Goal: Information Seeking & Learning: Find specific fact

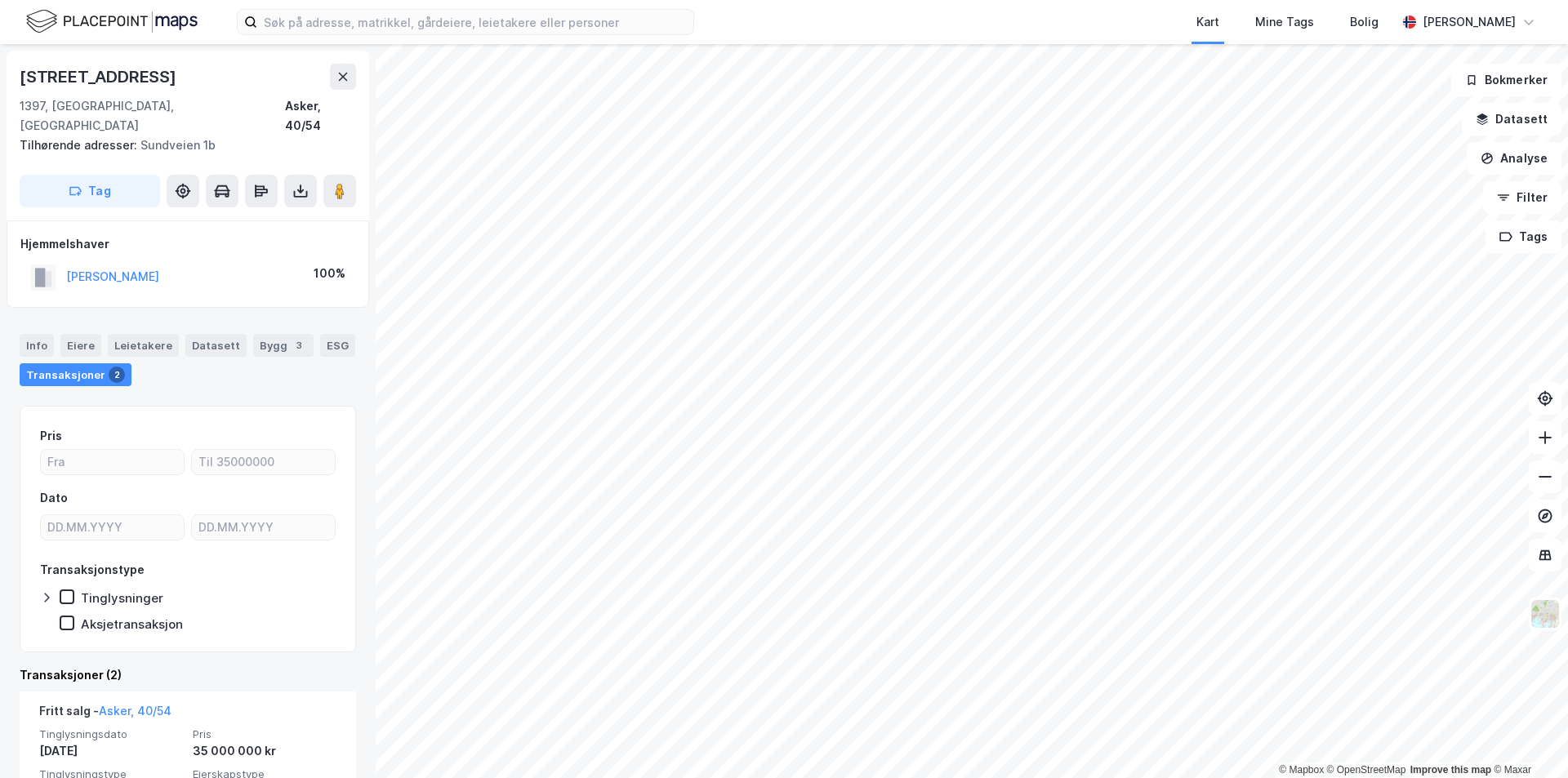
drag, startPoint x: 192, startPoint y: 259, endPoint x: 52, endPoint y: 256, distance: 140.0
click at [52, 261] on div "[PERSON_NAME] 100%" at bounding box center [187, 278] width 335 height 34
copy button "[PERSON_NAME]"
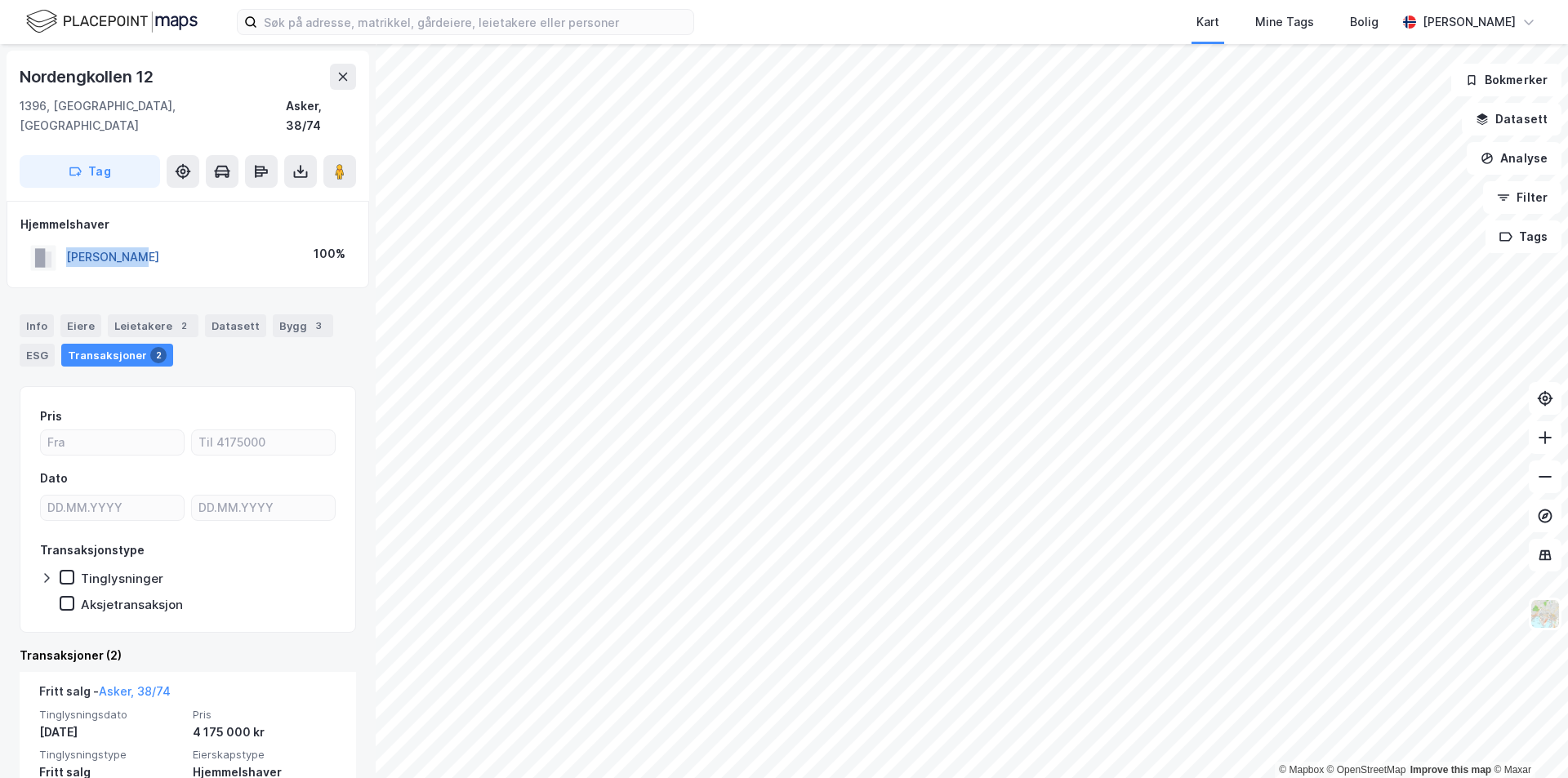
drag, startPoint x: 165, startPoint y: 239, endPoint x: 70, endPoint y: 239, distance: 95.0
click at [70, 241] on div "[PERSON_NAME] 100%" at bounding box center [187, 258] width 335 height 34
copy button "[PERSON_NAME]"
drag, startPoint x: 151, startPoint y: 238, endPoint x: 65, endPoint y: 238, distance: 86.0
click at [65, 241] on div "[PERSON_NAME] 100%" at bounding box center [187, 258] width 335 height 34
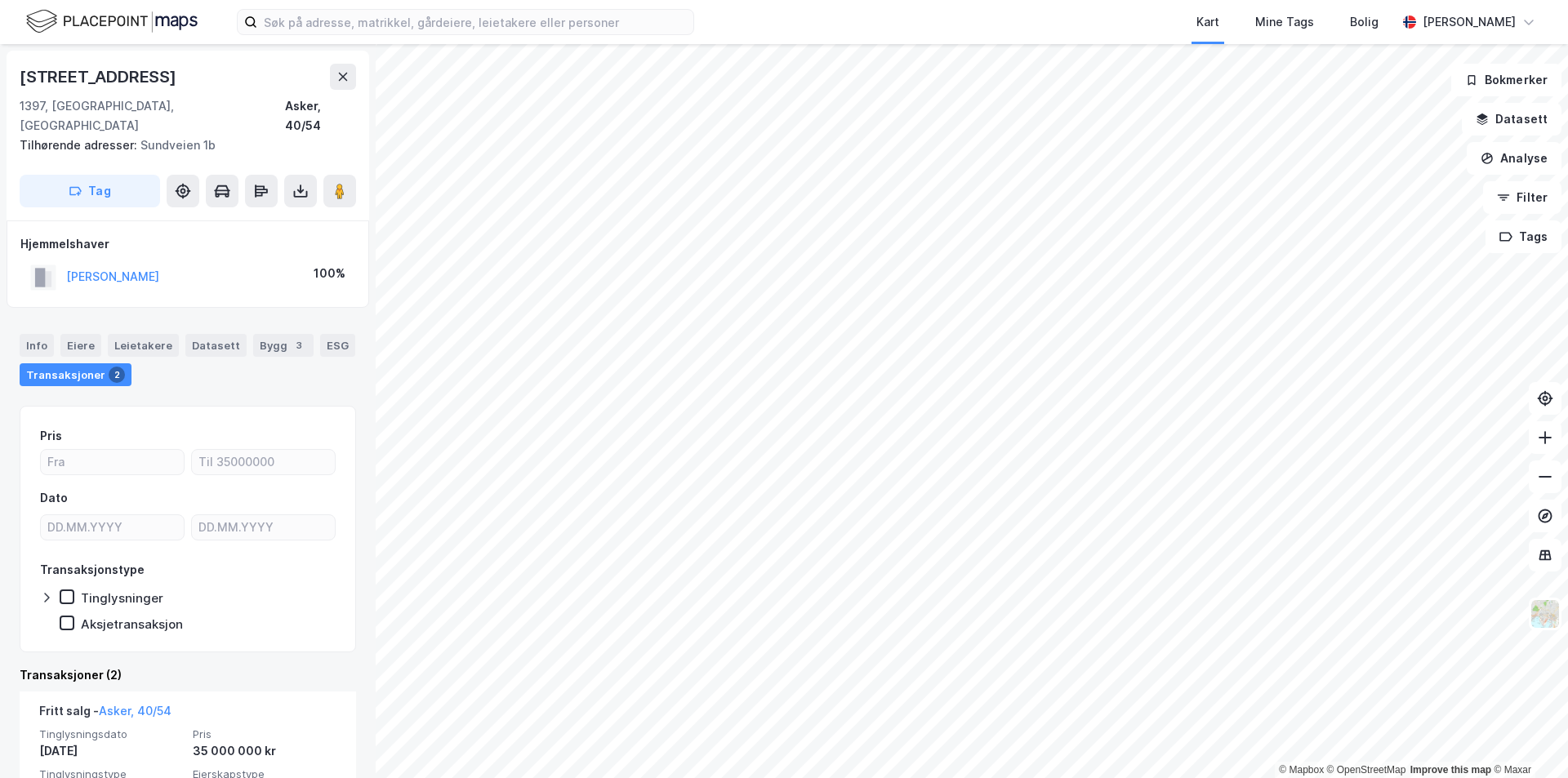
drag, startPoint x: 171, startPoint y: 256, endPoint x: 57, endPoint y: 263, distance: 114.2
click at [57, 263] on div "[PERSON_NAME] 100%" at bounding box center [187, 278] width 335 height 34
copy button "[PERSON_NAME]"
drag, startPoint x: 229, startPoint y: 259, endPoint x: 66, endPoint y: 260, distance: 163.0
click at [66, 261] on div "[PERSON_NAME] [PERSON_NAME] 100%" at bounding box center [187, 278] width 335 height 34
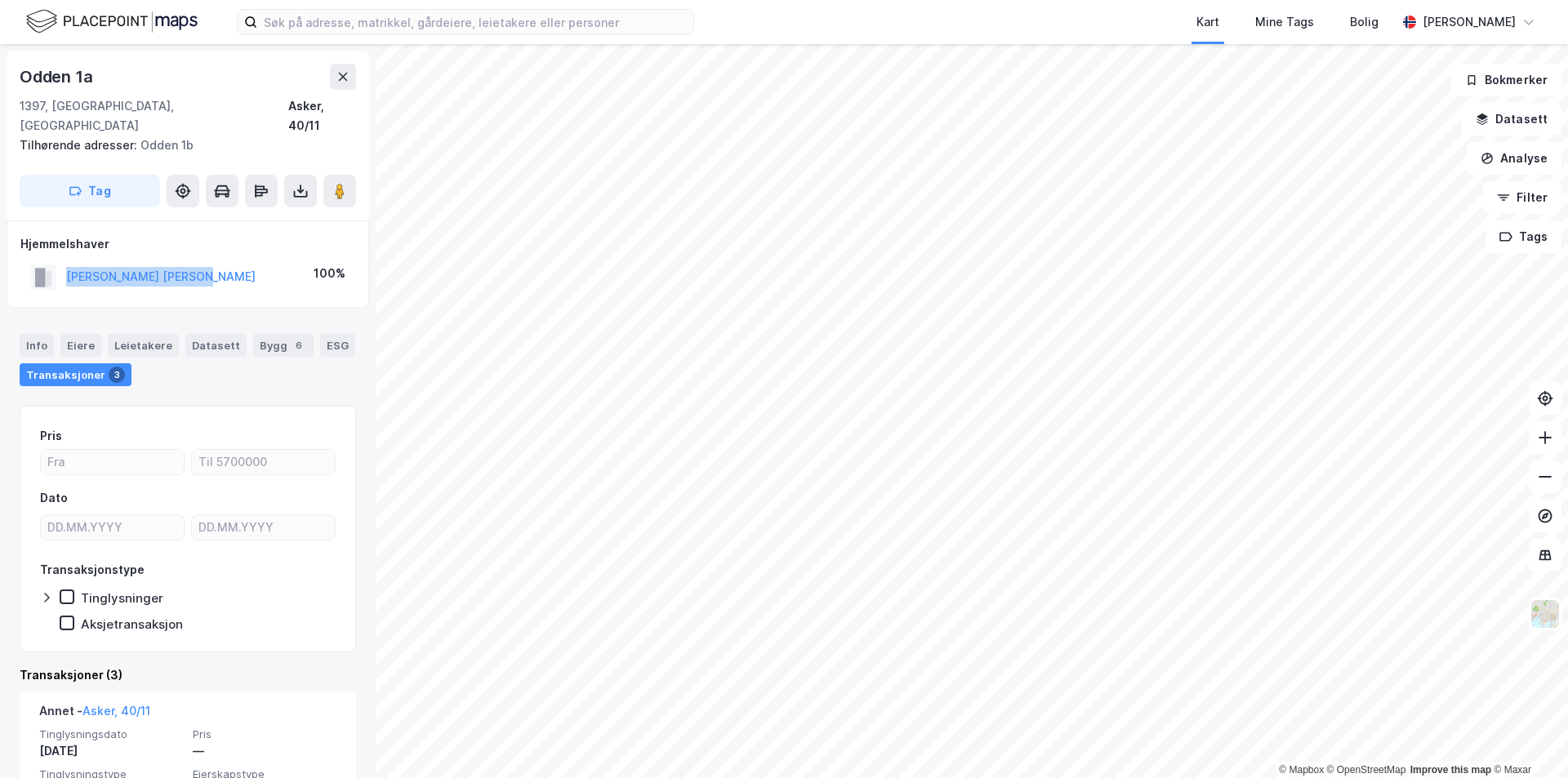
copy button "[PERSON_NAME] [PERSON_NAME]"
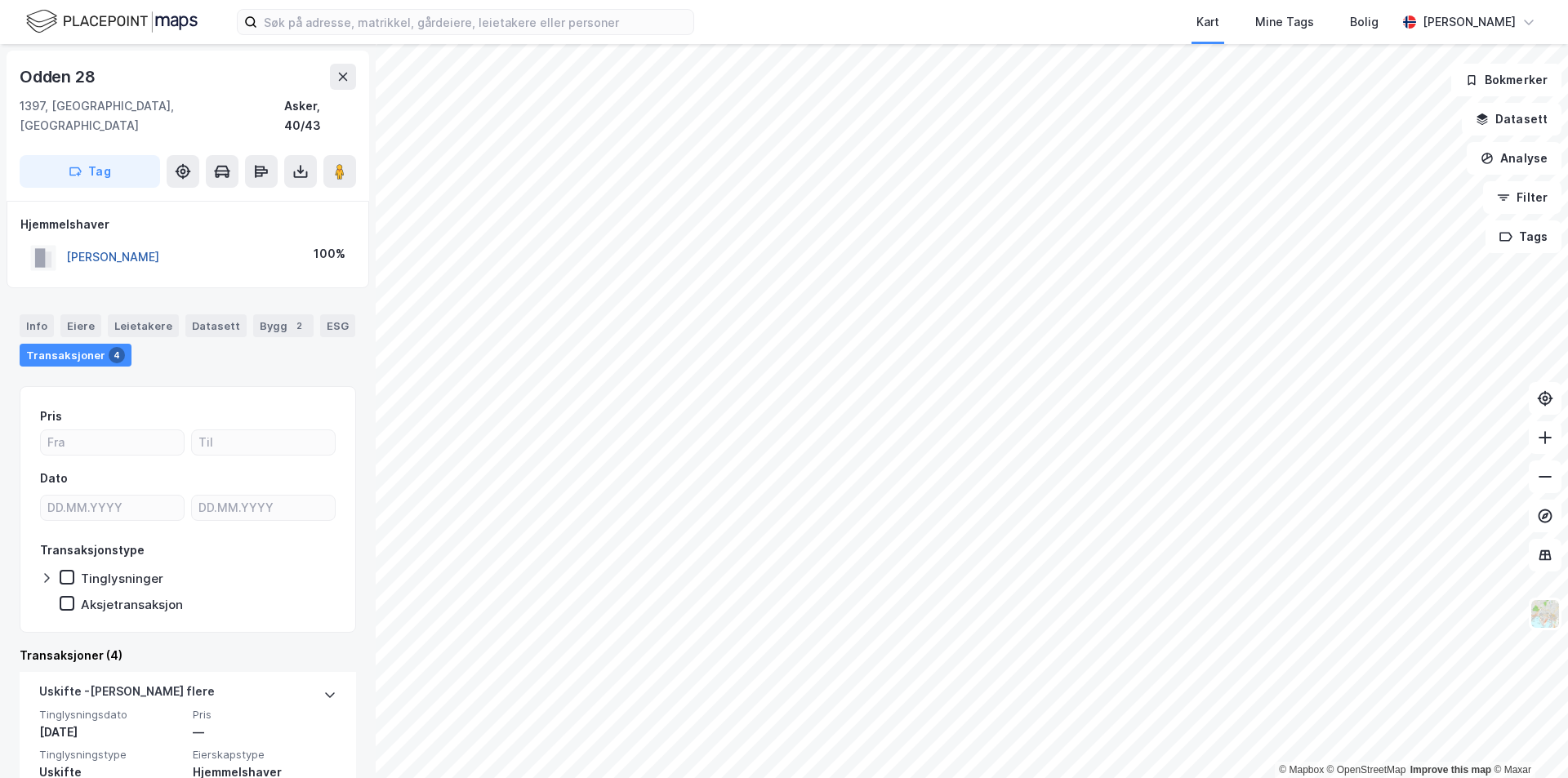
drag, startPoint x: 179, startPoint y: 239, endPoint x: 70, endPoint y: 240, distance: 109.0
click at [70, 241] on div "[PERSON_NAME] 100%" at bounding box center [187, 258] width 335 height 34
copy button "[PERSON_NAME]"
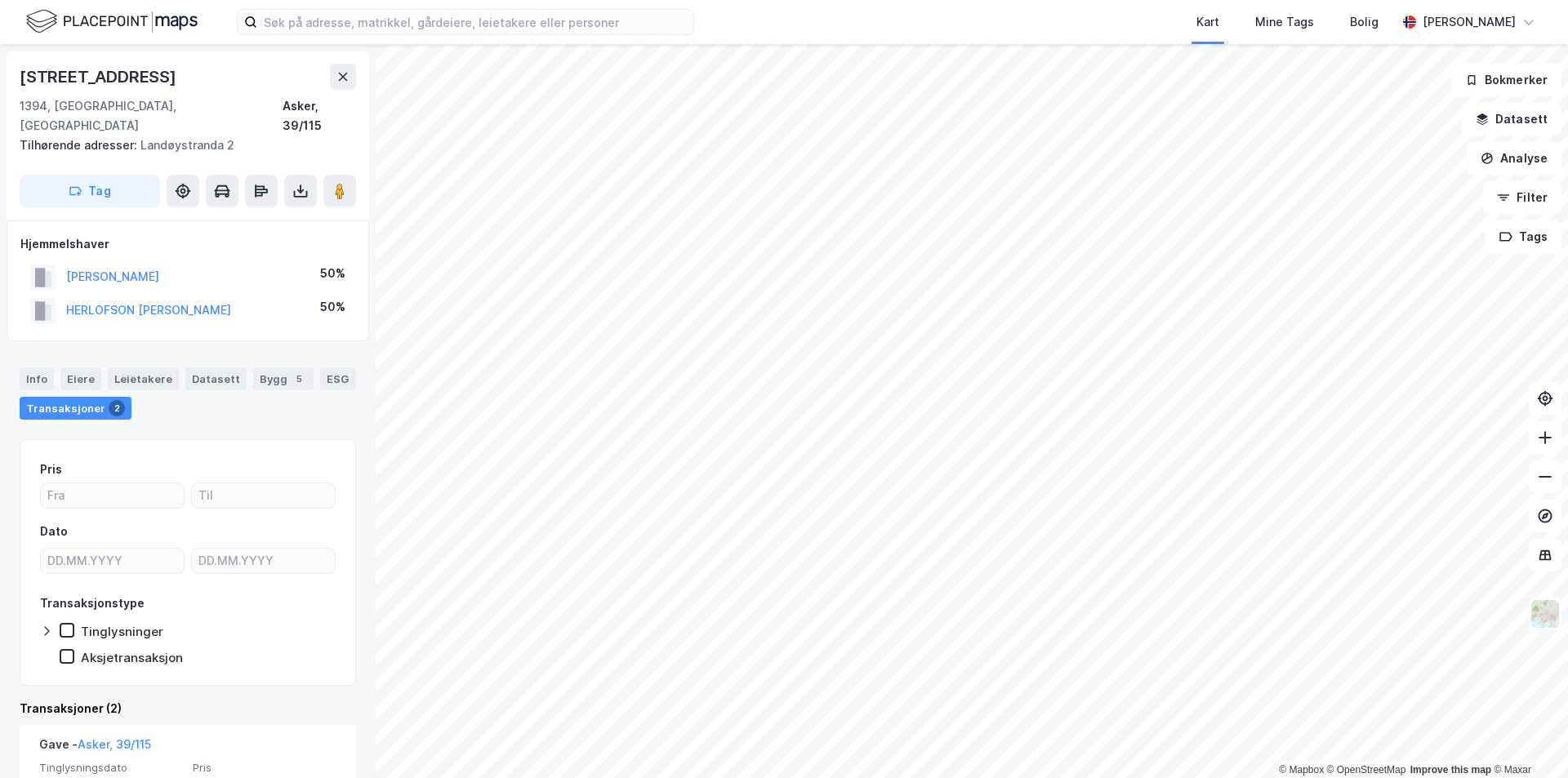
drag, startPoint x: 224, startPoint y: 260, endPoint x: 62, endPoint y: 261, distance: 162.0
click at [62, 261] on div "[PERSON_NAME] 50%" at bounding box center [187, 278] width 335 height 34
copy button "[PERSON_NAME]"
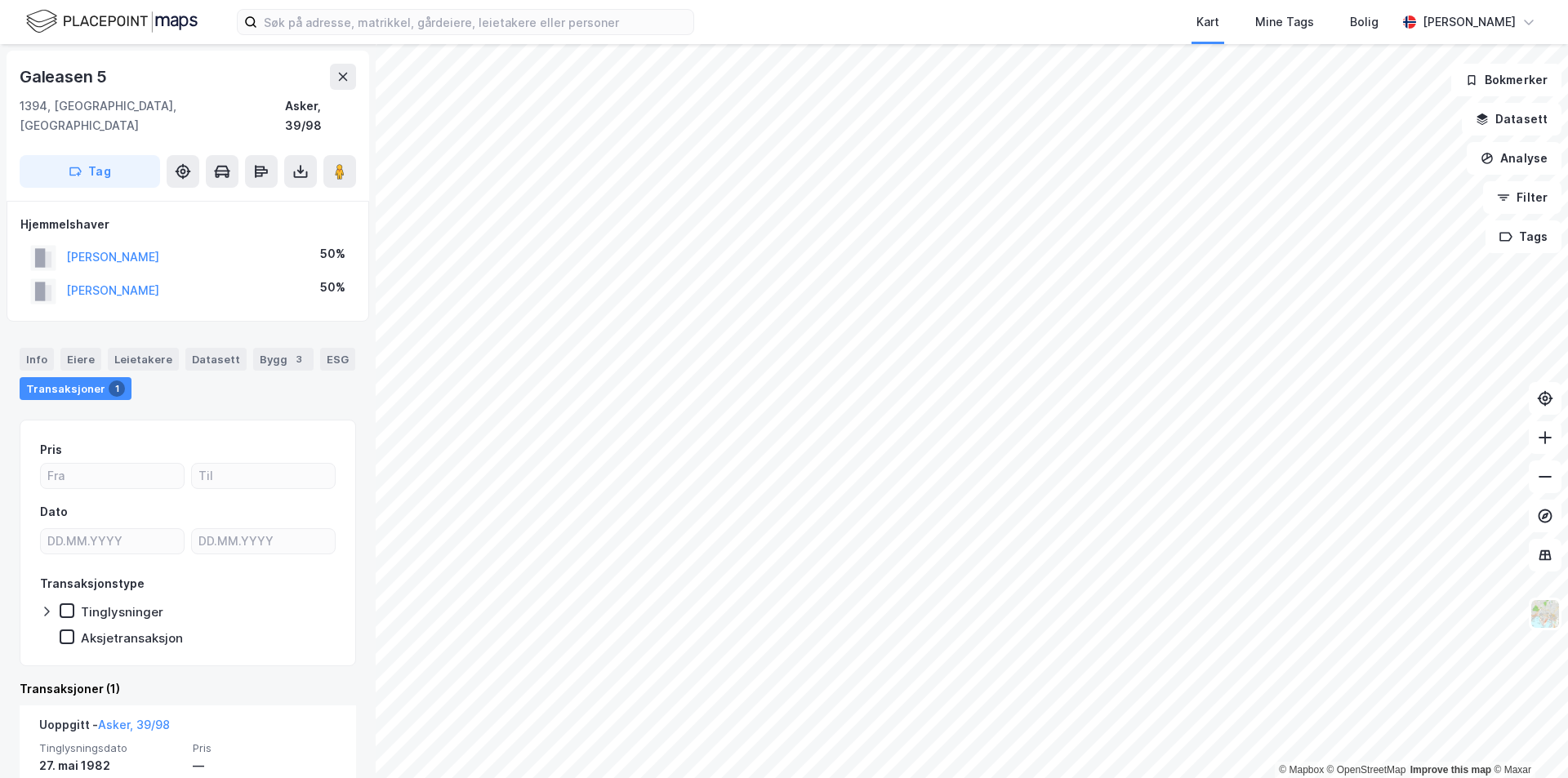
drag, startPoint x: 224, startPoint y: 238, endPoint x: 62, endPoint y: 240, distance: 162.0
click at [62, 241] on div "[PERSON_NAME] 50%" at bounding box center [187, 258] width 335 height 34
copy button "[PERSON_NAME]"
drag, startPoint x: 179, startPoint y: 243, endPoint x: 56, endPoint y: 240, distance: 123.0
click at [56, 241] on div "[PERSON_NAME] 50%" at bounding box center [187, 258] width 335 height 34
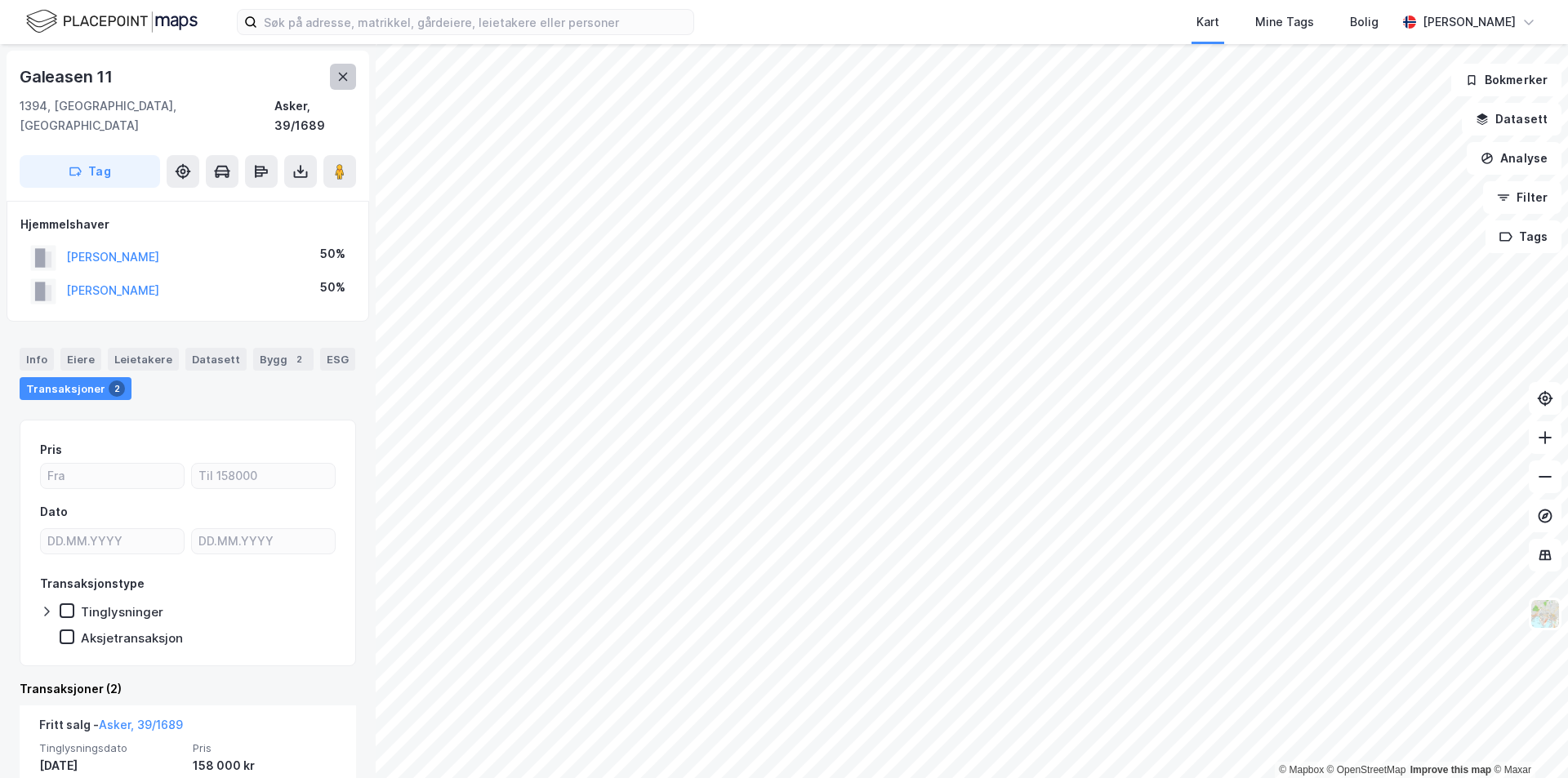
copy button "[PERSON_NAME]"
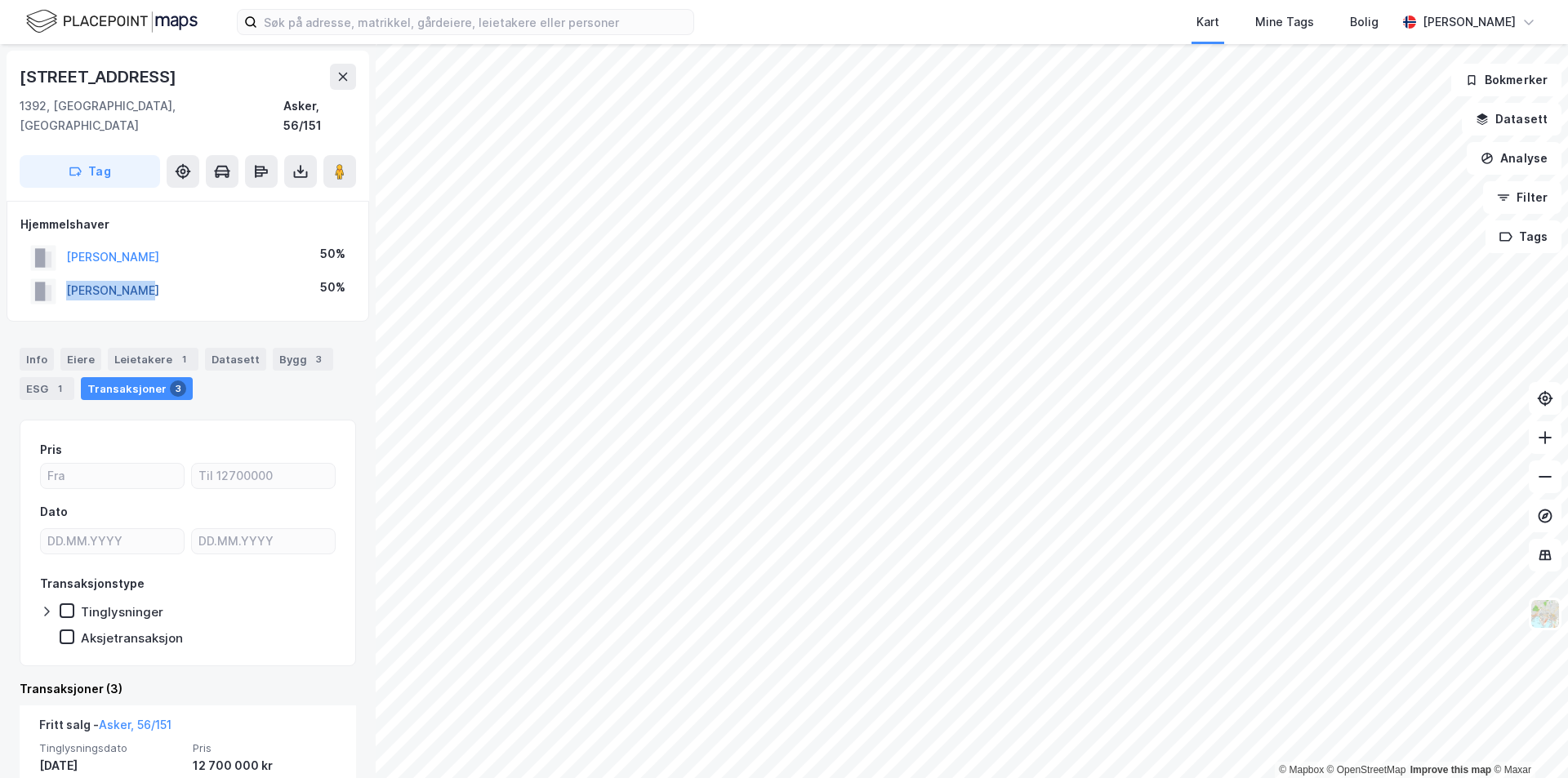
drag, startPoint x: 166, startPoint y: 275, endPoint x: 67, endPoint y: 274, distance: 99.0
click at [67, 274] on div "[PERSON_NAME] 50%" at bounding box center [187, 291] width 335 height 34
copy button "[PERSON_NAME]"
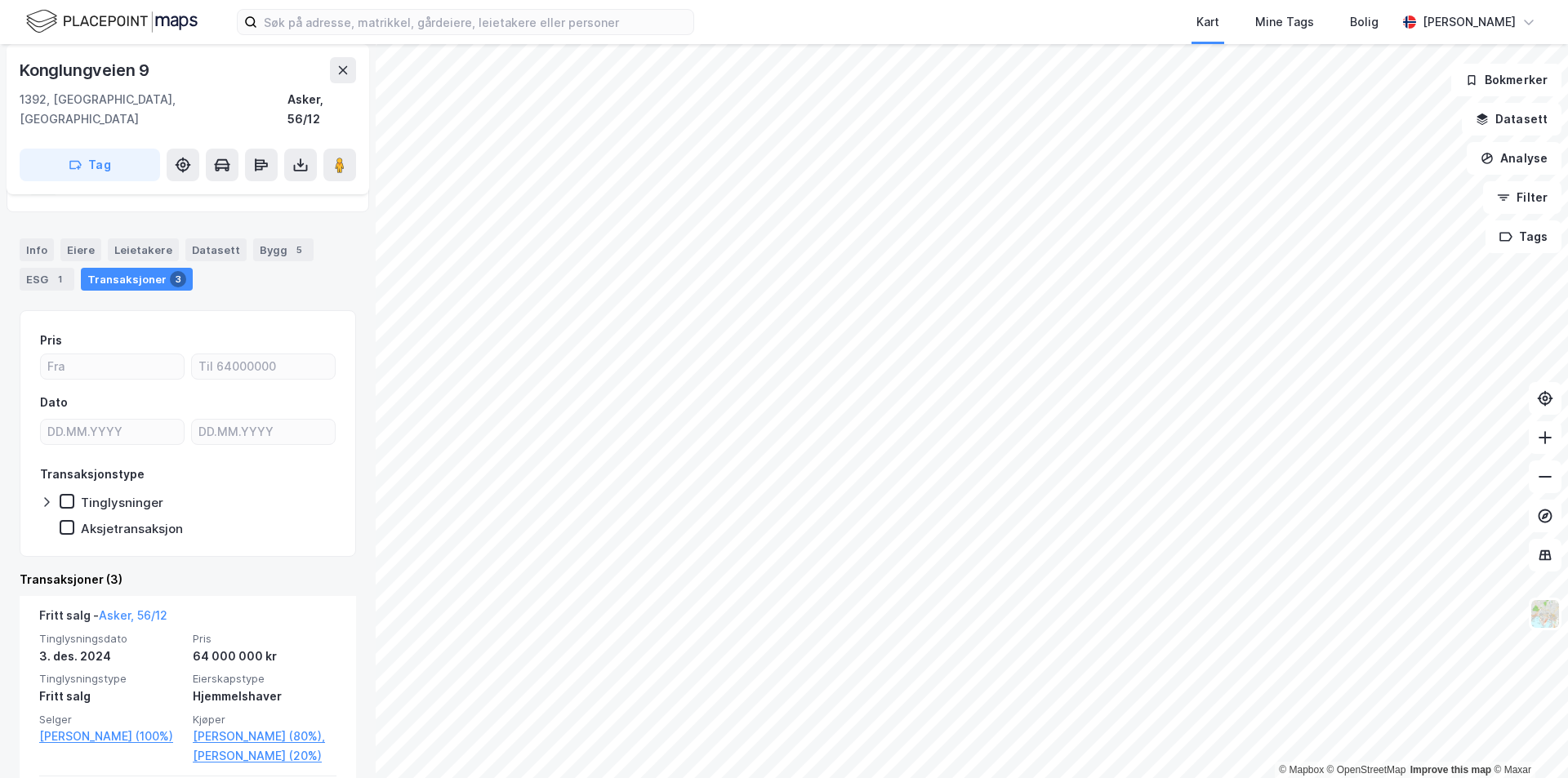
scroll to position [82, 0]
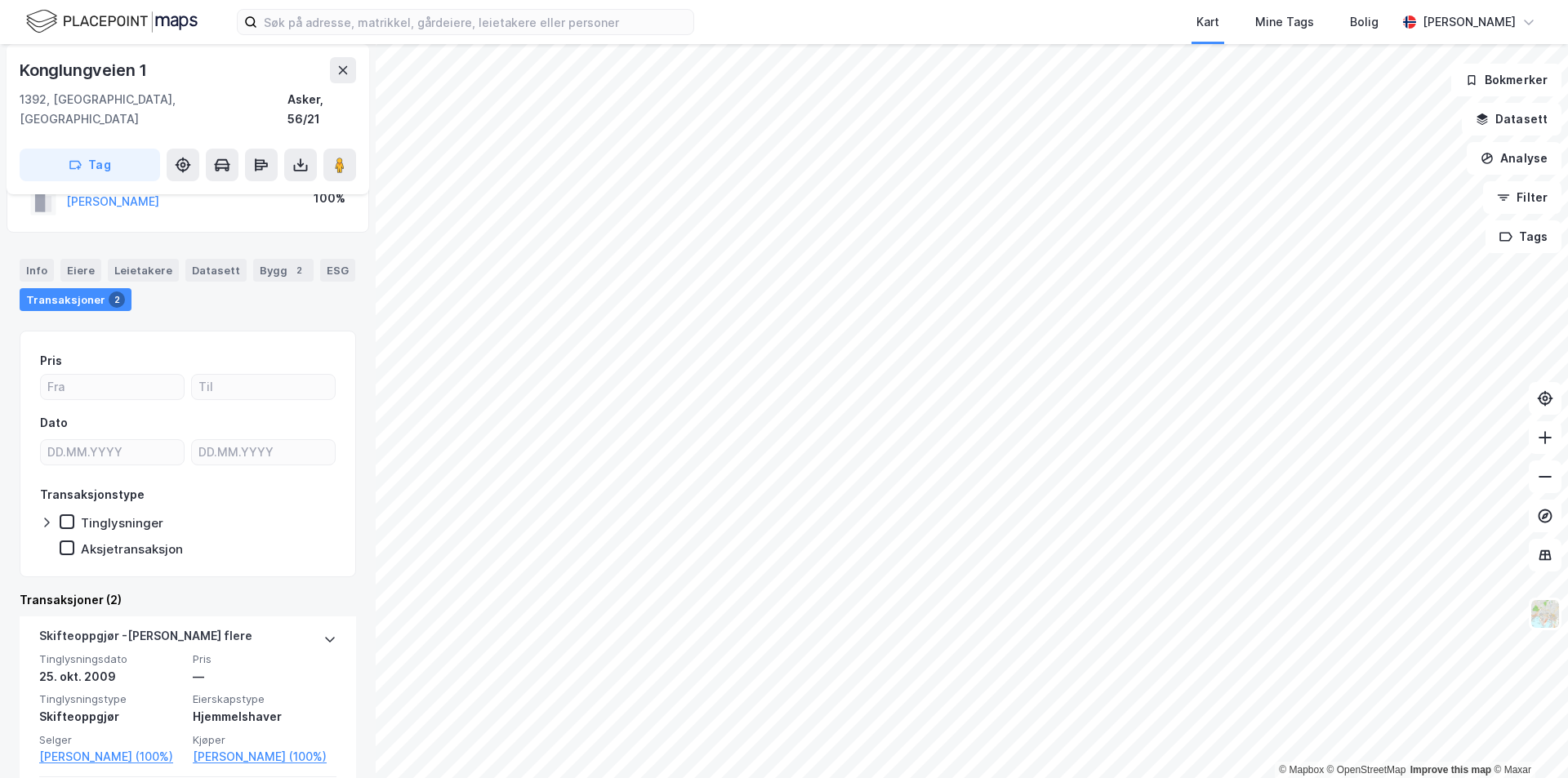
scroll to position [82, 0]
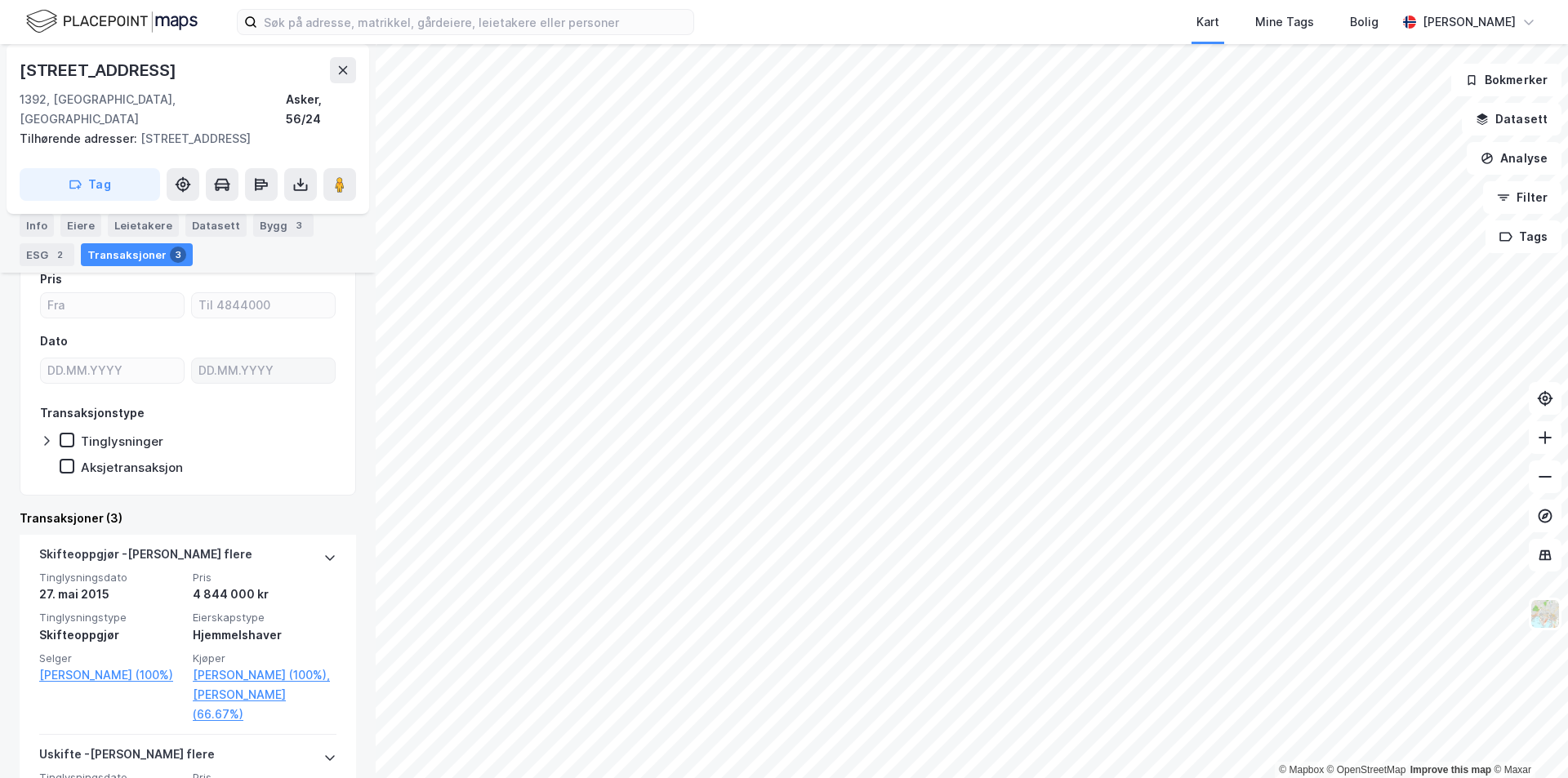
scroll to position [163, 0]
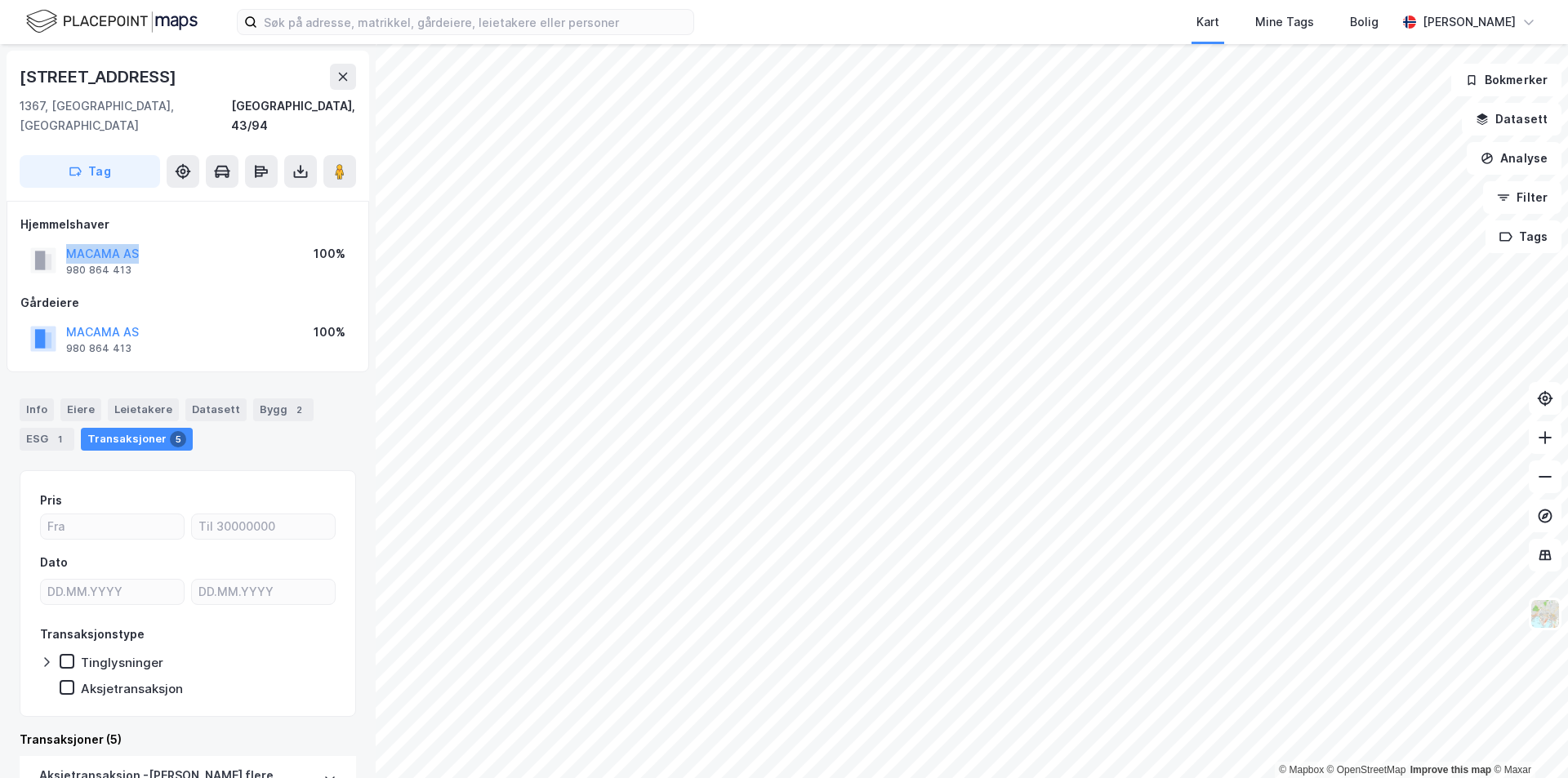
drag, startPoint x: 147, startPoint y: 235, endPoint x: 43, endPoint y: 234, distance: 104.0
click at [43, 241] on div "MACAMA AS 980 864 413 100%" at bounding box center [187, 260] width 335 height 39
copy button "MACAMA AS"
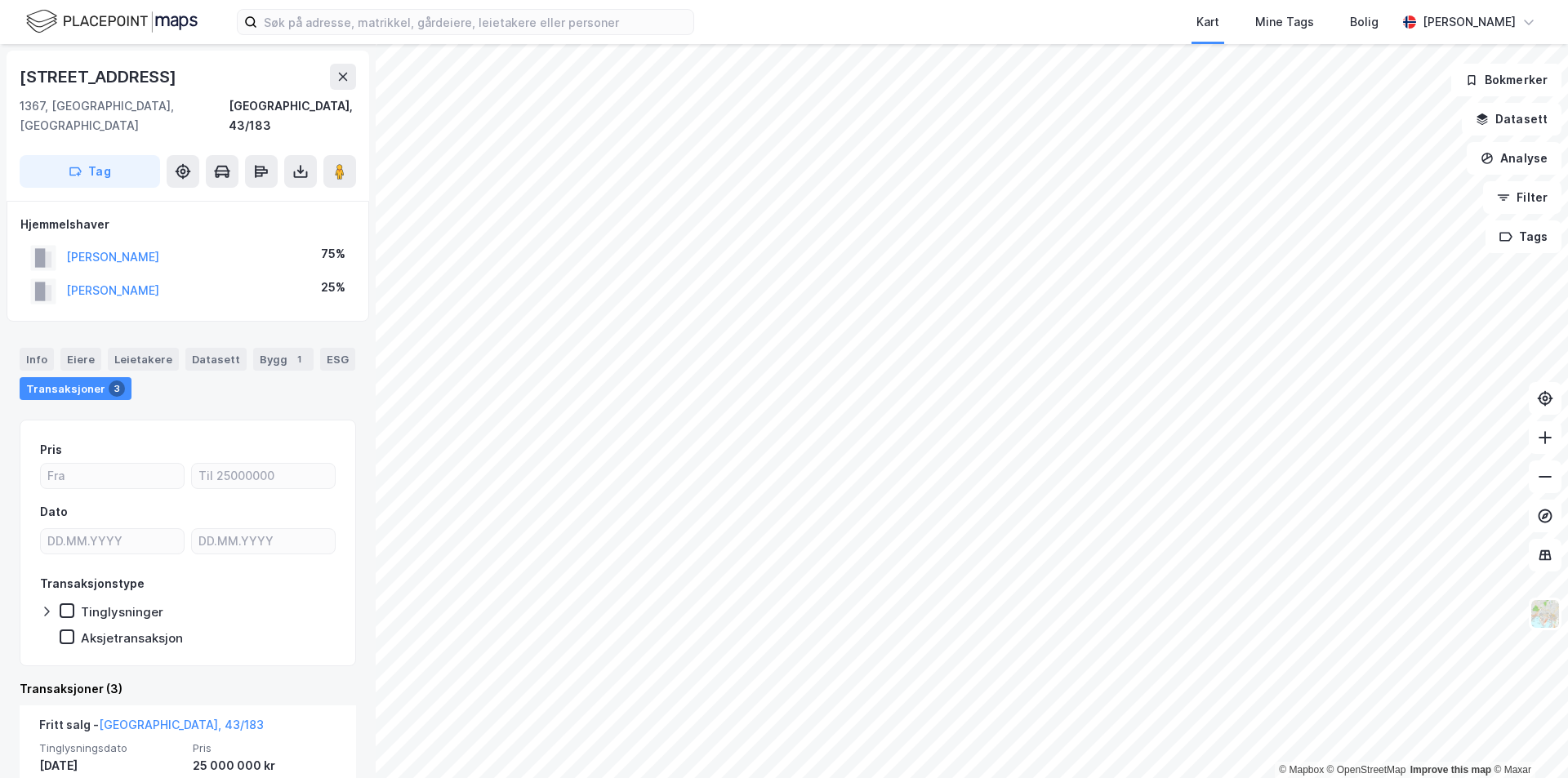
drag, startPoint x: 214, startPoint y: 238, endPoint x: 65, endPoint y: 243, distance: 149.1
click at [65, 243] on div "[PERSON_NAME] R 75%" at bounding box center [187, 258] width 335 height 34
